Goal: Contribute content: Contribute content

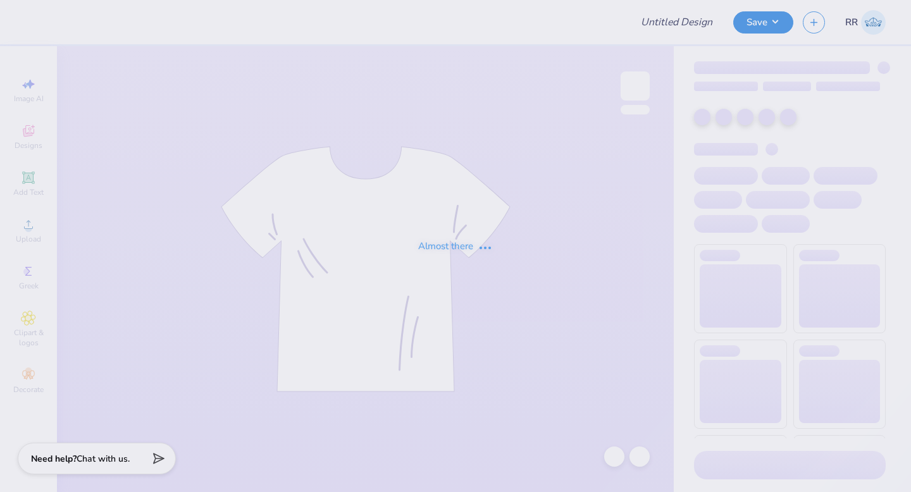
type input "Sweatsets for Lambda Theta Alpha"
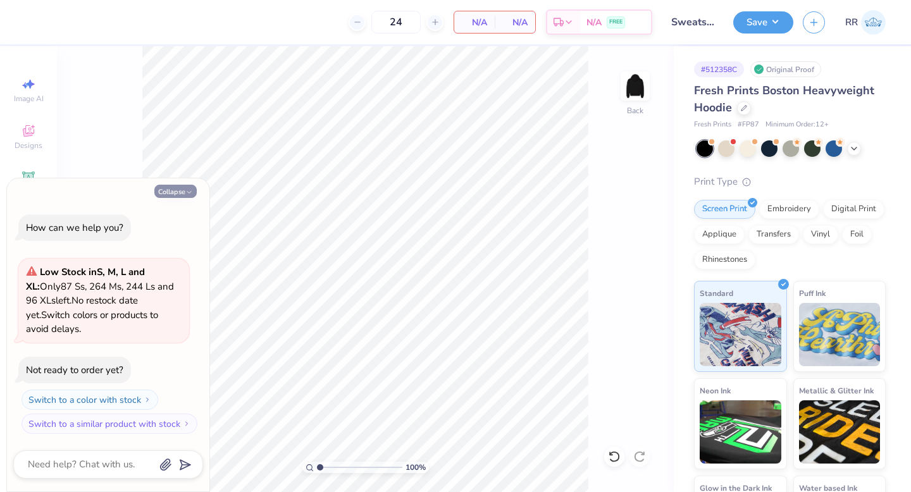
click at [185, 189] on icon "button" at bounding box center [189, 193] width 8 height 8
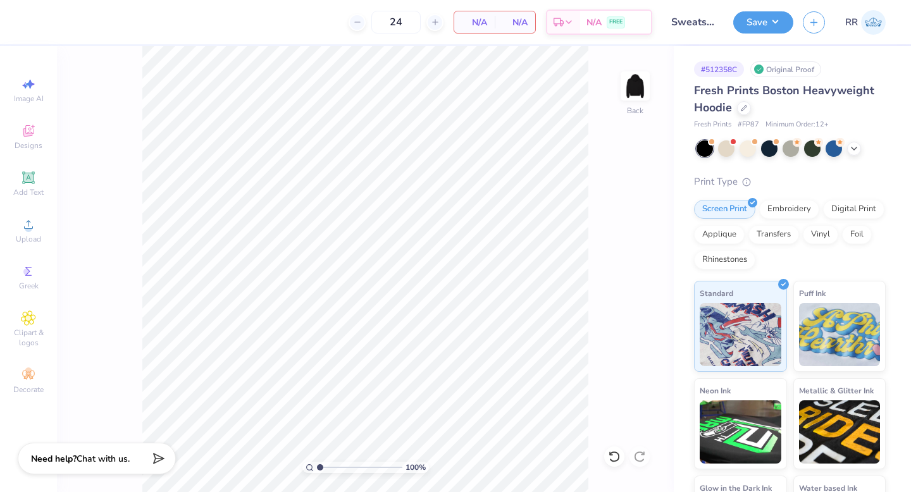
type textarea "x"
click at [29, 232] on circle at bounding box center [28, 228] width 7 height 7
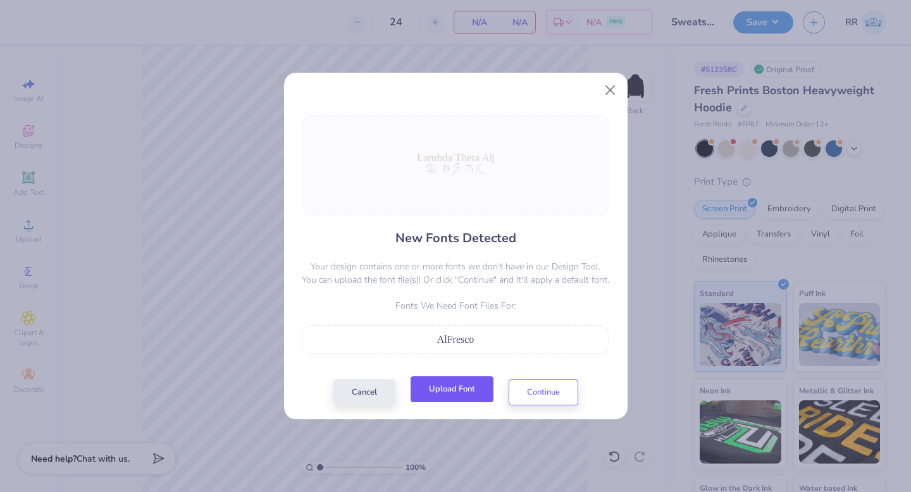
click at [478, 385] on button "Upload Font" at bounding box center [452, 389] width 83 height 26
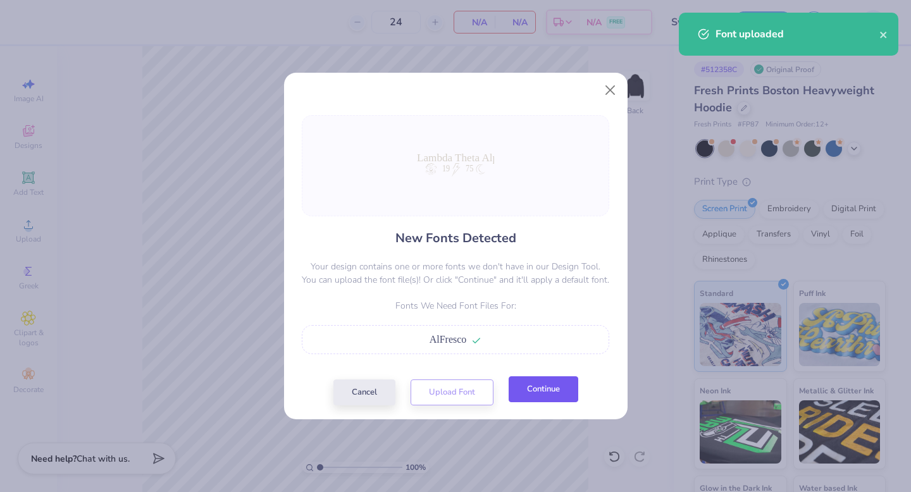
click at [539, 402] on button "Continue" at bounding box center [544, 389] width 70 height 26
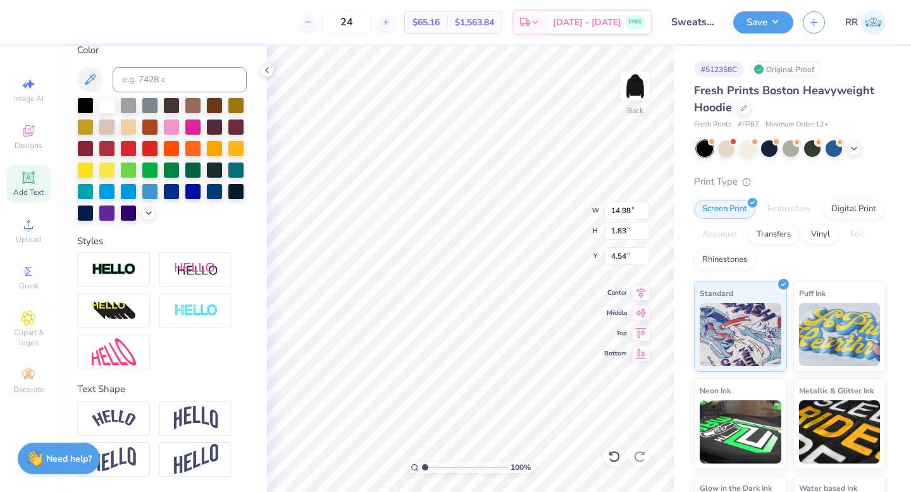
scroll to position [264, 0]
click at [187, 418] on img at bounding box center [196, 418] width 44 height 24
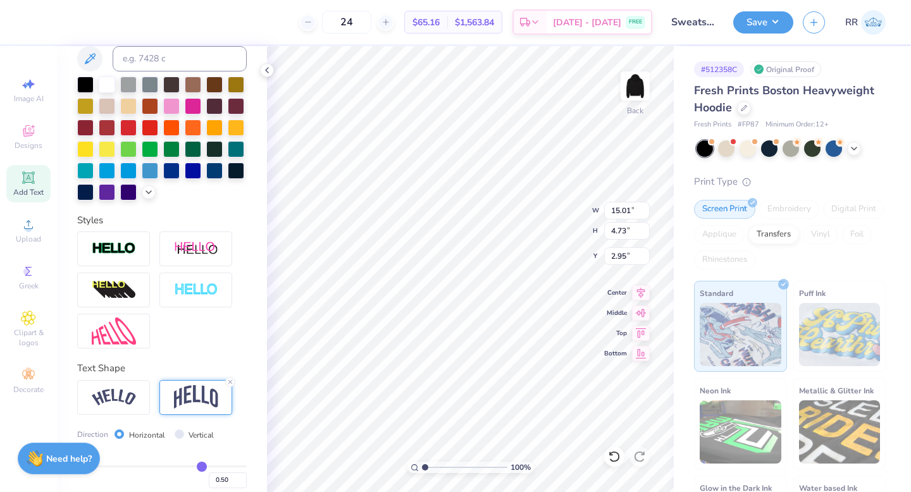
type input "15.01"
type input "4.73"
type input "2.95"
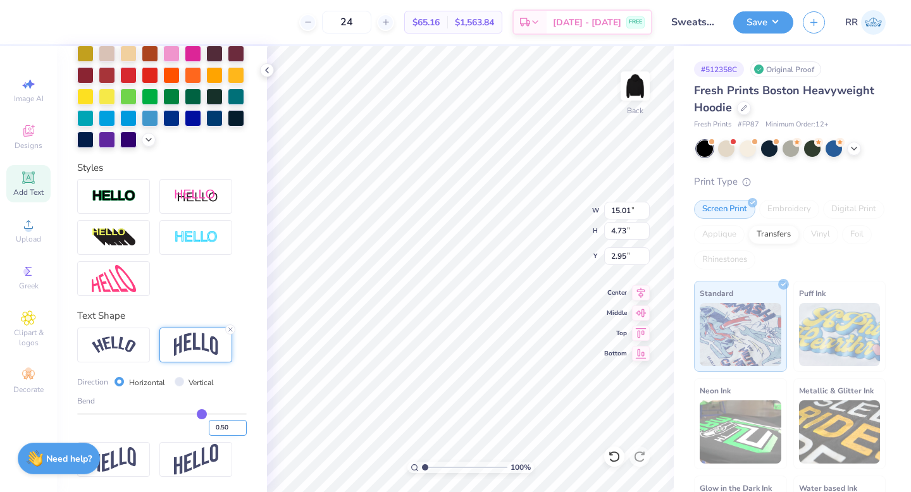
drag, startPoint x: 214, startPoint y: 424, endPoint x: 228, endPoint y: 435, distance: 18.1
click at [214, 424] on input "0.50" at bounding box center [228, 428] width 38 height 16
type input "0.15"
type input "2.56"
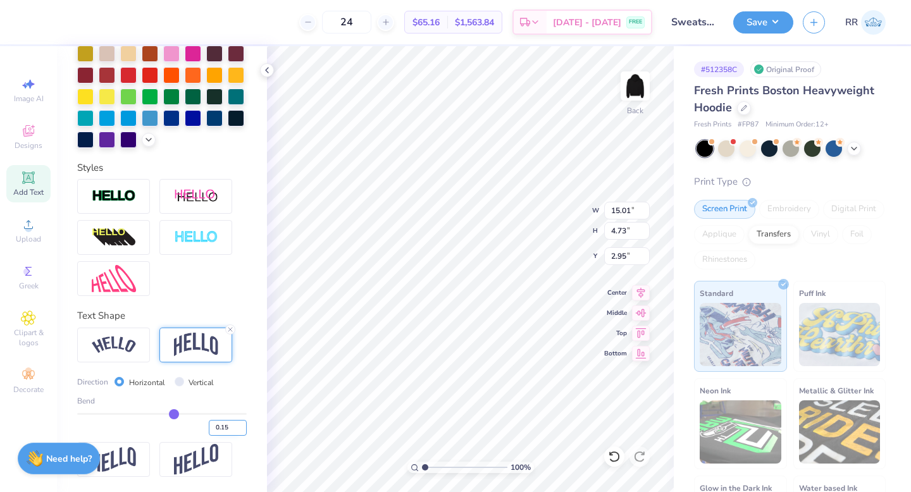
type input "4.04"
click at [643, 295] on icon at bounding box center [641, 290] width 18 height 15
click at [628, 206] on input "15.01" at bounding box center [627, 211] width 46 height 18
type input "12.50"
type input "4.10"
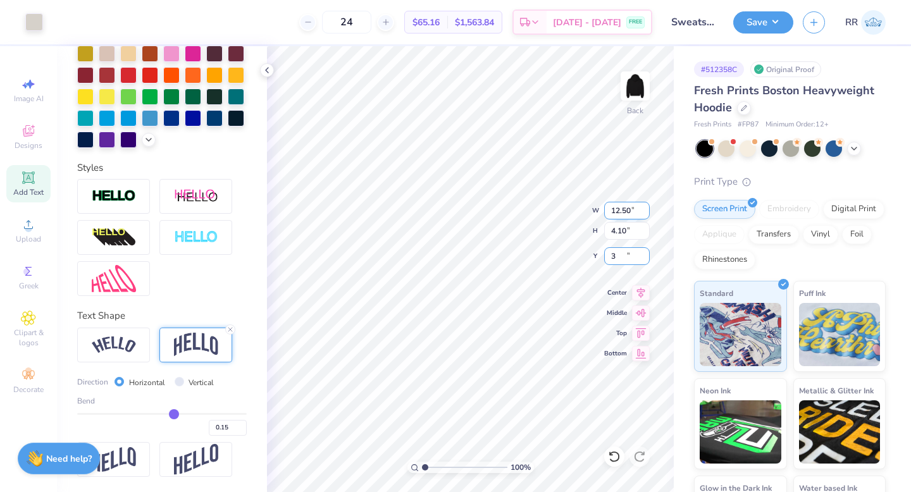
type input "3.00"
click at [777, 20] on button "Save" at bounding box center [763, 20] width 60 height 22
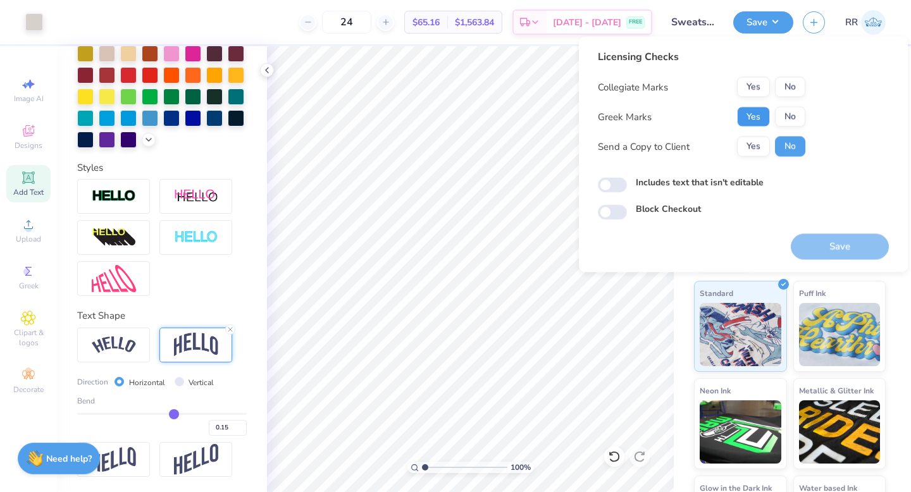
click at [752, 118] on button "Yes" at bounding box center [753, 117] width 33 height 20
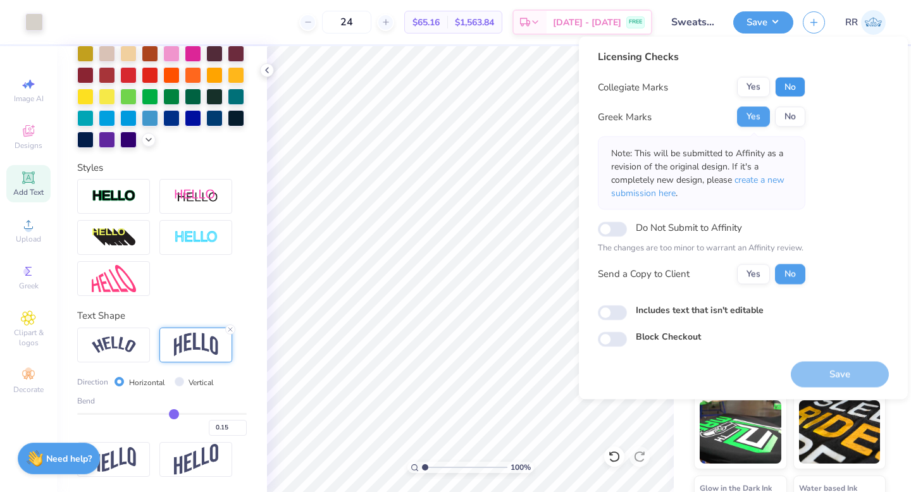
click at [788, 86] on button "No" at bounding box center [790, 87] width 30 height 20
click at [804, 380] on button "Save" at bounding box center [840, 374] width 98 height 26
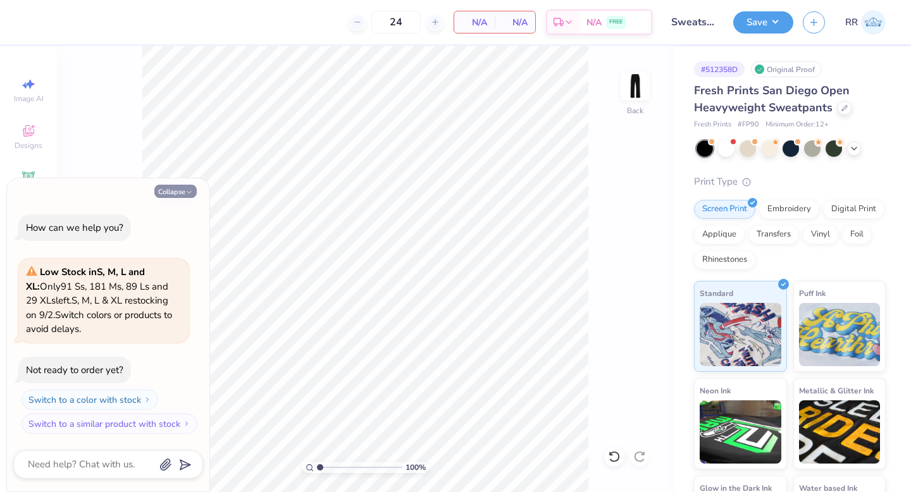
drag, startPoint x: 180, startPoint y: 191, endPoint x: 164, endPoint y: 197, distance: 16.2
click at [180, 191] on button "Collapse" at bounding box center [175, 191] width 42 height 13
type textarea "x"
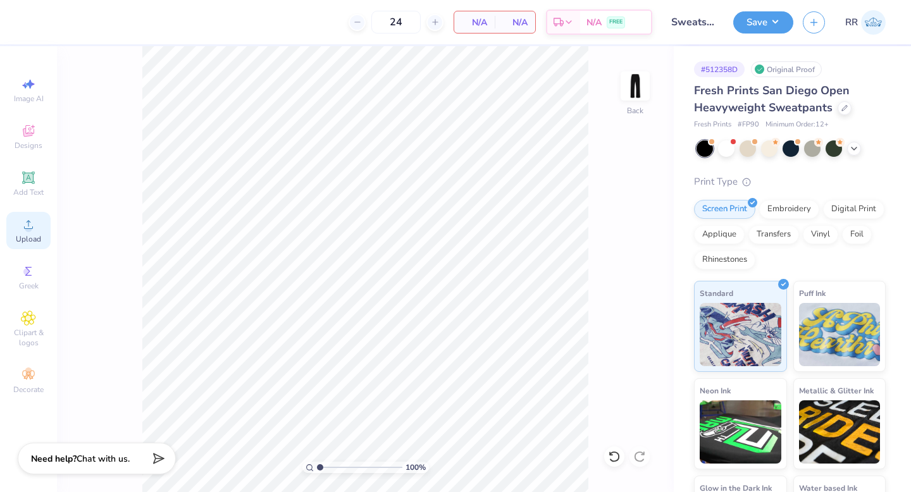
click at [32, 234] on span "Upload" at bounding box center [28, 239] width 25 height 10
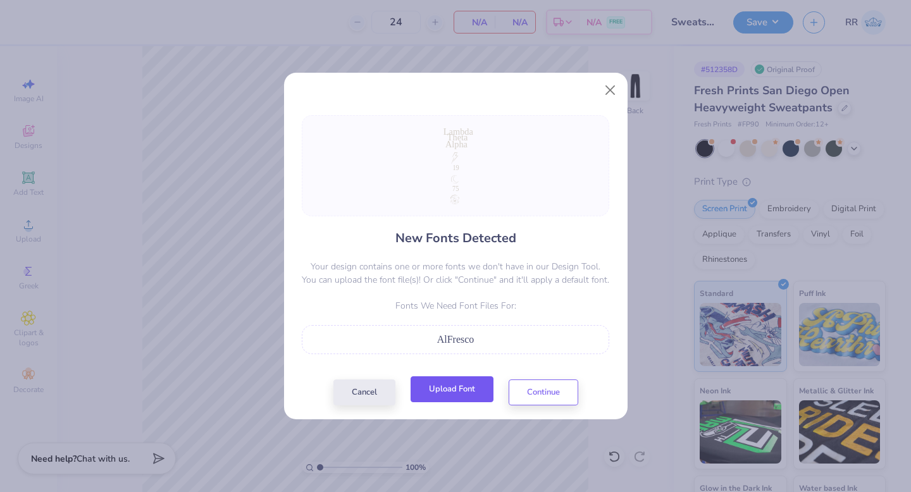
click at [478, 393] on button "Upload Font" at bounding box center [452, 389] width 83 height 26
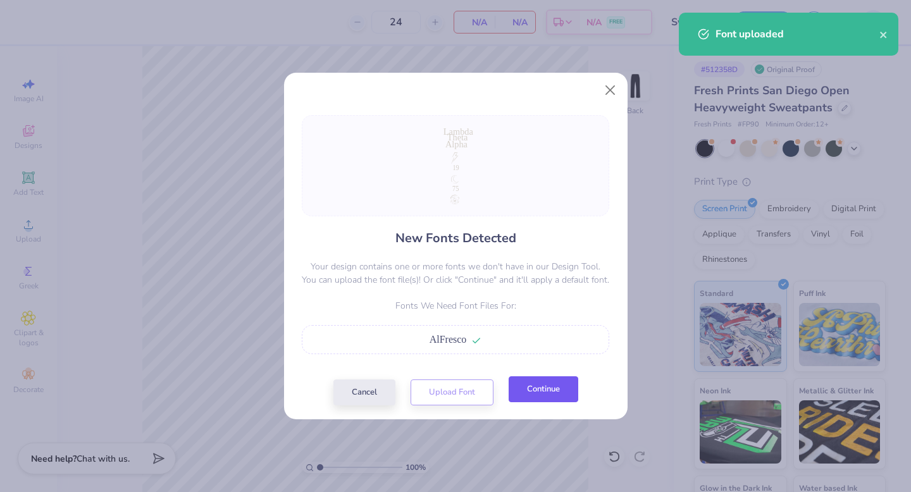
click at [564, 385] on button "Continue" at bounding box center [544, 389] width 70 height 26
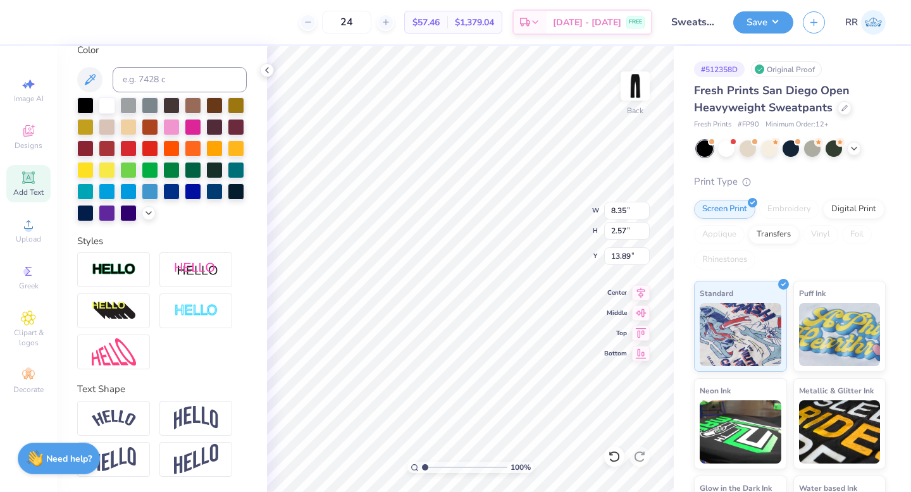
scroll to position [264, 0]
click at [197, 416] on img at bounding box center [196, 418] width 44 height 24
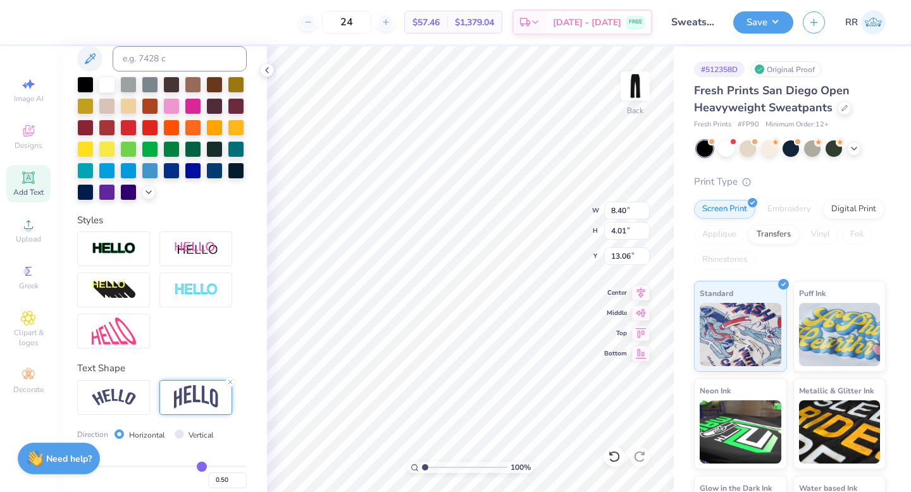
type input "8.40"
type input "4.01"
type input "13.06"
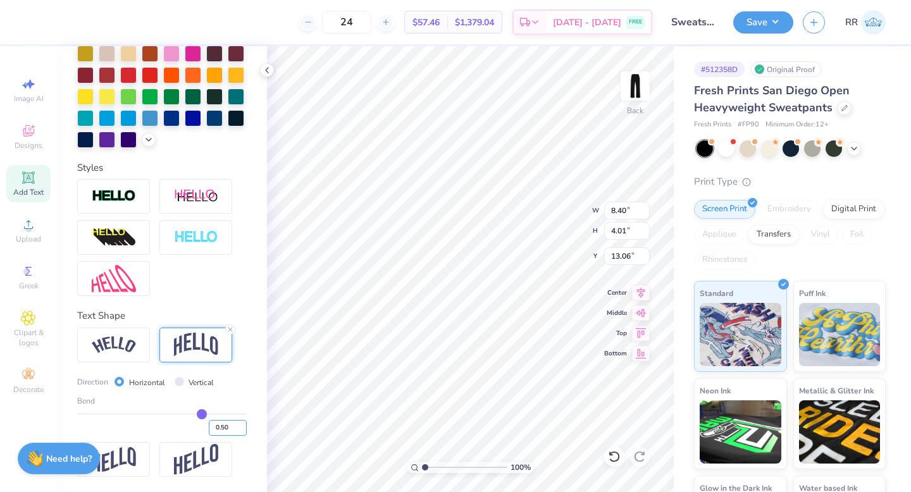
click at [214, 427] on input "0.50" at bounding box center [228, 428] width 38 height 16
type input "0.150"
type input "0.15"
type input "2.94"
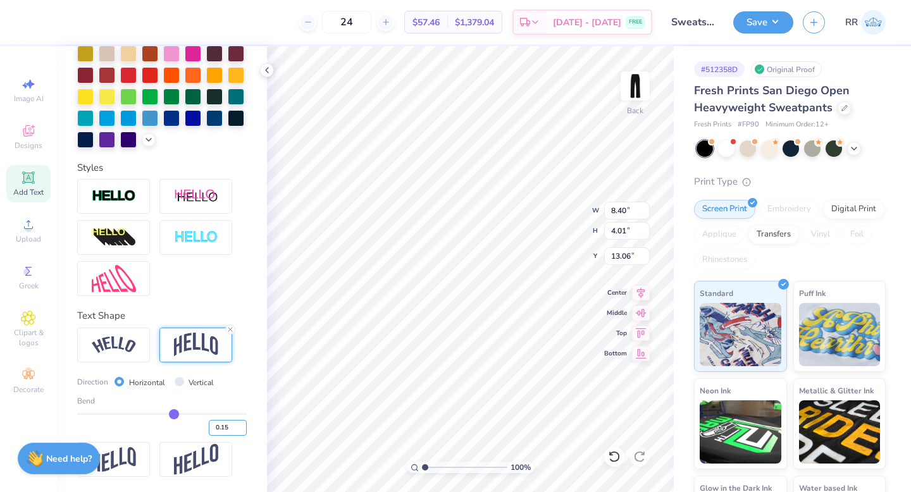
type input "13.60"
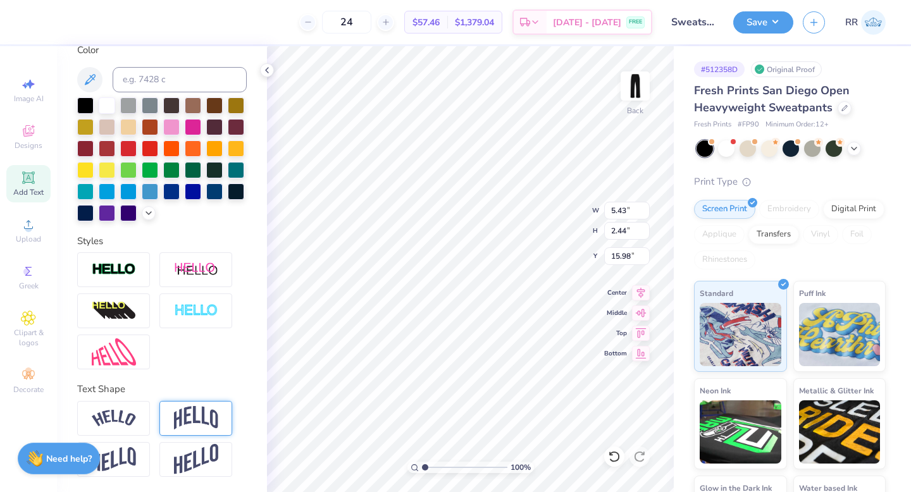
click at [187, 428] on img at bounding box center [196, 418] width 44 height 24
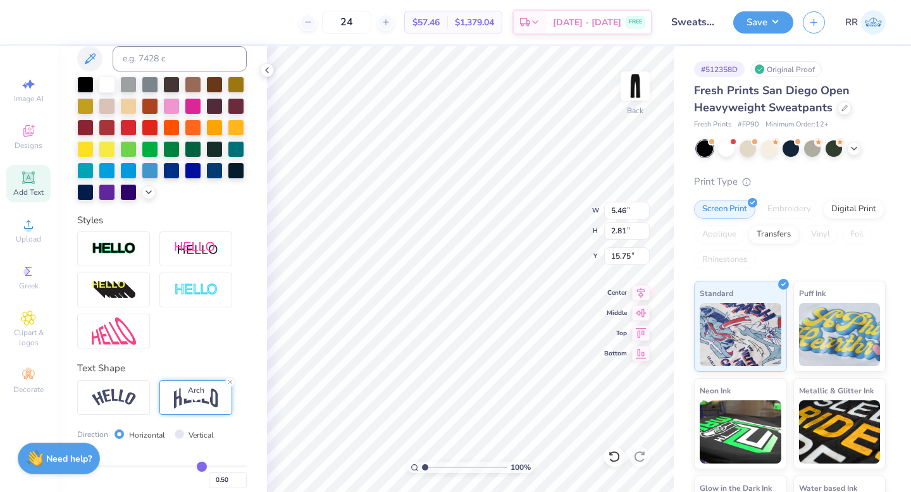
type input "5.46"
type input "2.81"
type input "15.75"
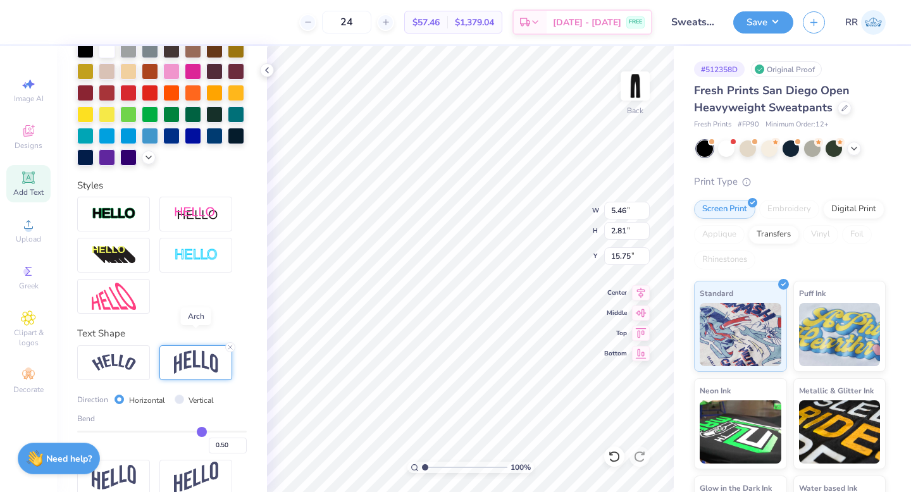
scroll to position [338, 0]
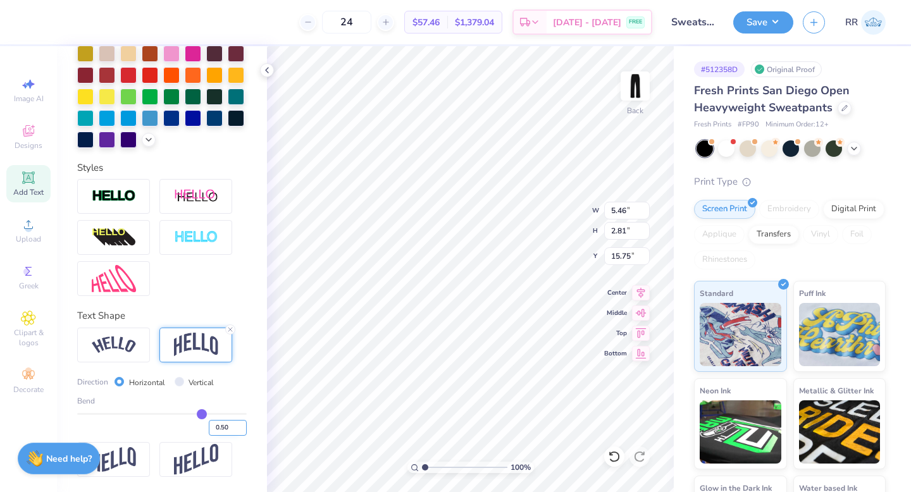
click at [211, 428] on input "0.50" at bounding box center [228, 428] width 38 height 16
type input "0.150"
type input "0.15"
type input "2.49"
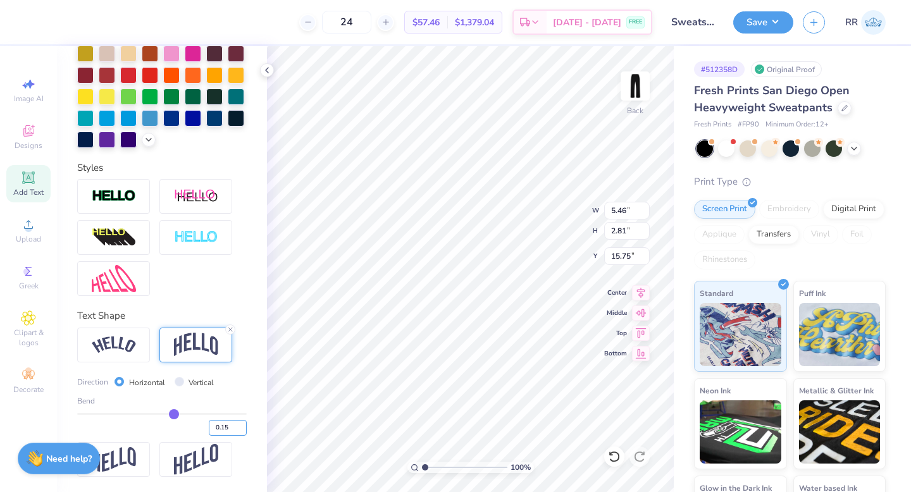
type input "15.91"
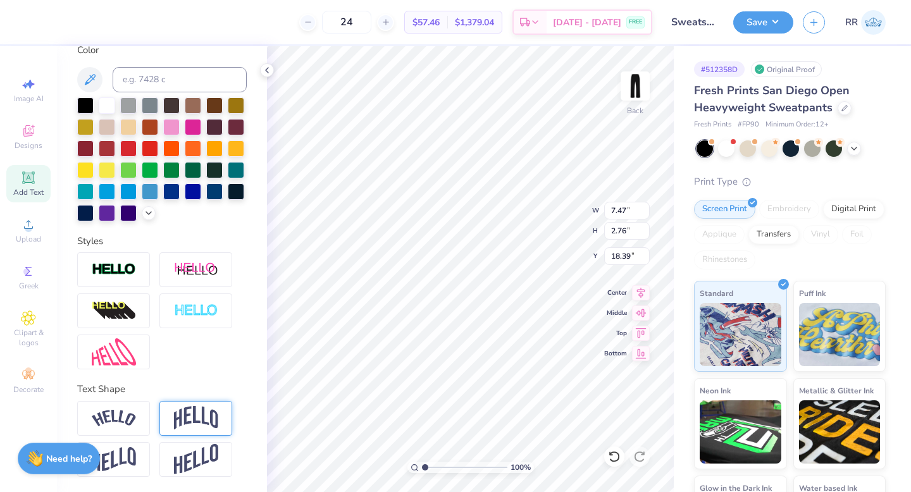
click at [194, 419] on img at bounding box center [196, 418] width 44 height 24
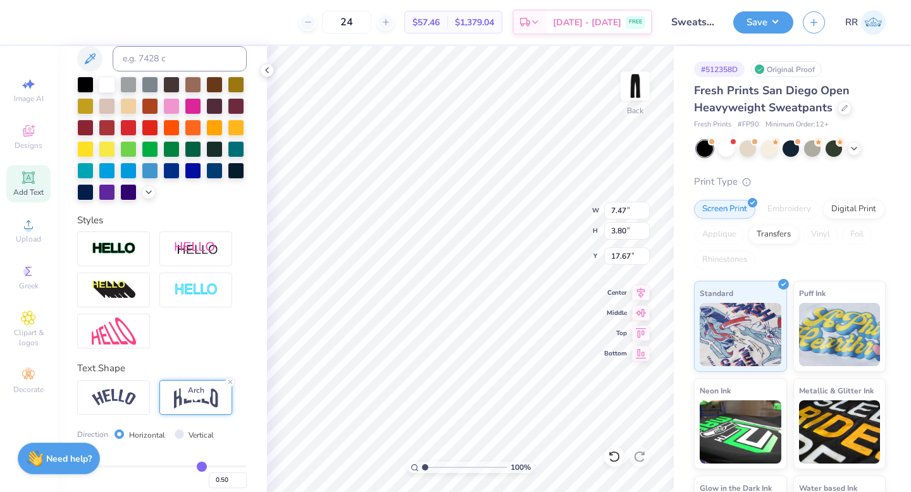
type input "3.80"
type input "17.67"
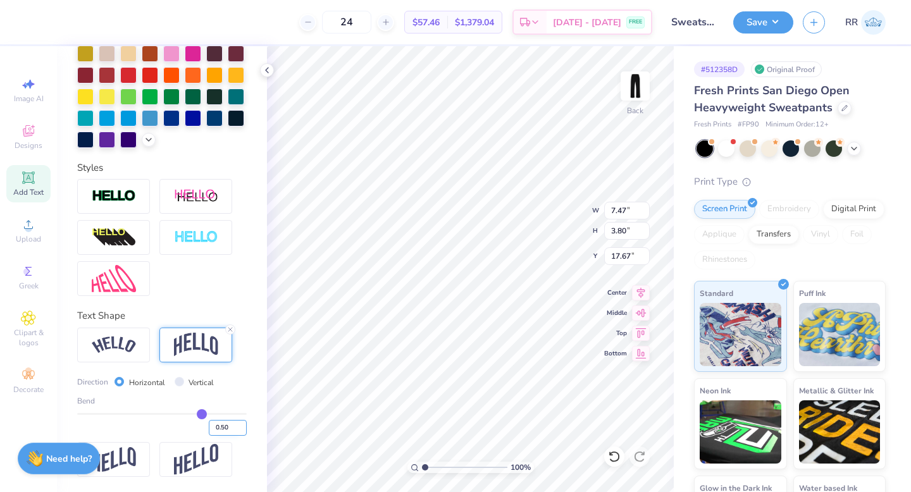
click at [213, 436] on input "0.50" at bounding box center [228, 428] width 38 height 16
type input "0.150"
type input "0.15"
type input "2.91"
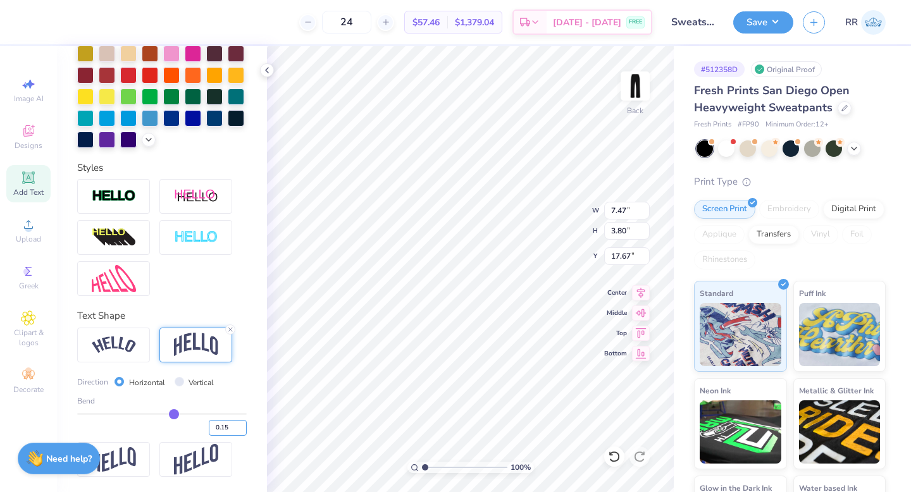
type input "18.11"
click at [621, 225] on input "26.51" at bounding box center [627, 231] width 46 height 18
type input "15"
type input "4.75"
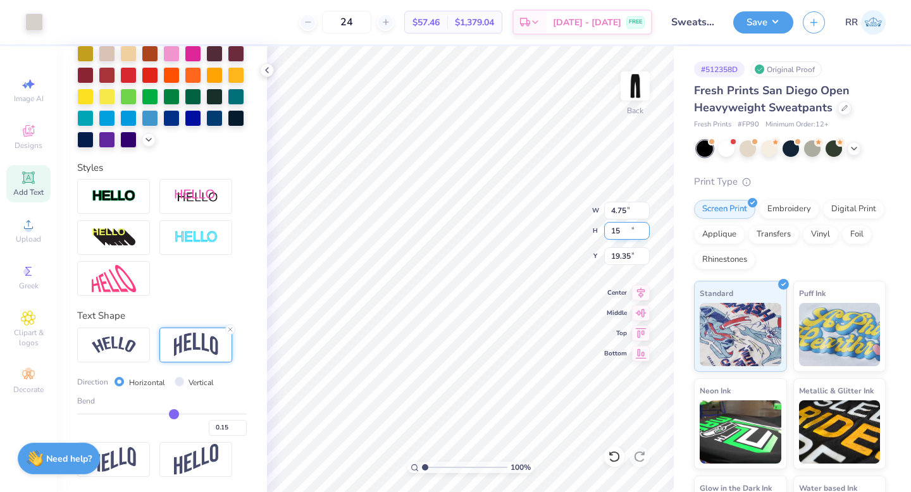
type input "15.00"
drag, startPoint x: 621, startPoint y: 254, endPoint x: 613, endPoint y: 258, distance: 9.1
click at [611, 256] on input "4.28" at bounding box center [627, 256] width 46 height 18
type input "3.00"
click at [762, 22] on button "Save" at bounding box center [763, 20] width 60 height 22
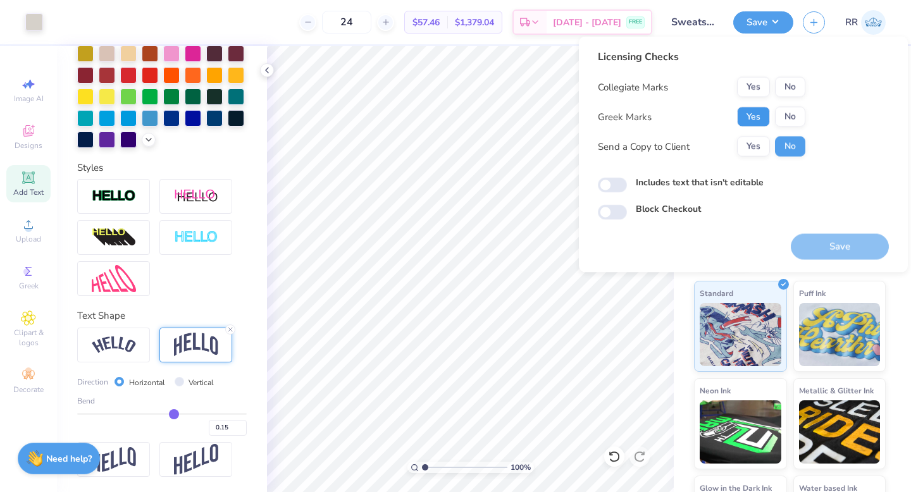
click at [755, 119] on button "Yes" at bounding box center [753, 117] width 33 height 20
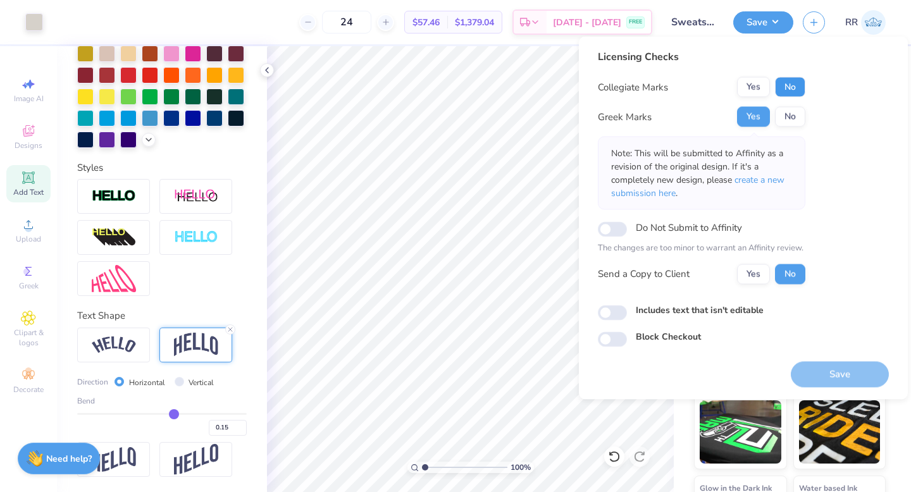
click at [792, 84] on button "No" at bounding box center [790, 87] width 30 height 20
drag, startPoint x: 832, startPoint y: 371, endPoint x: 857, endPoint y: 368, distance: 25.6
click at [836, 369] on button "Save" at bounding box center [840, 374] width 98 height 26
